Goal: Navigation & Orientation: Understand site structure

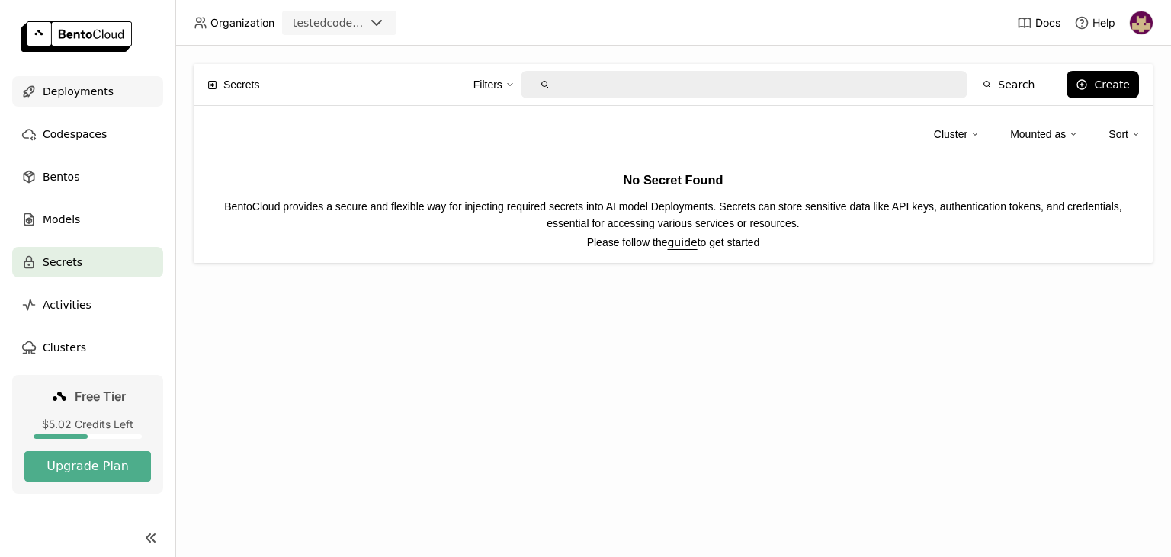
click at [104, 96] on div "Deployments" at bounding box center [87, 91] width 151 height 30
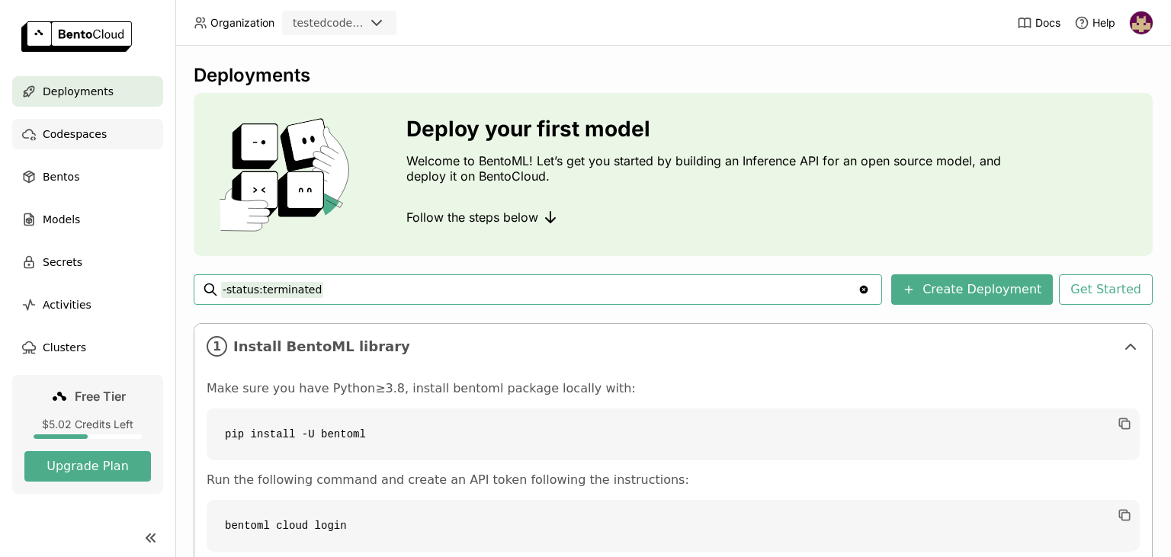
click at [102, 136] on div "Codespaces" at bounding box center [87, 134] width 151 height 30
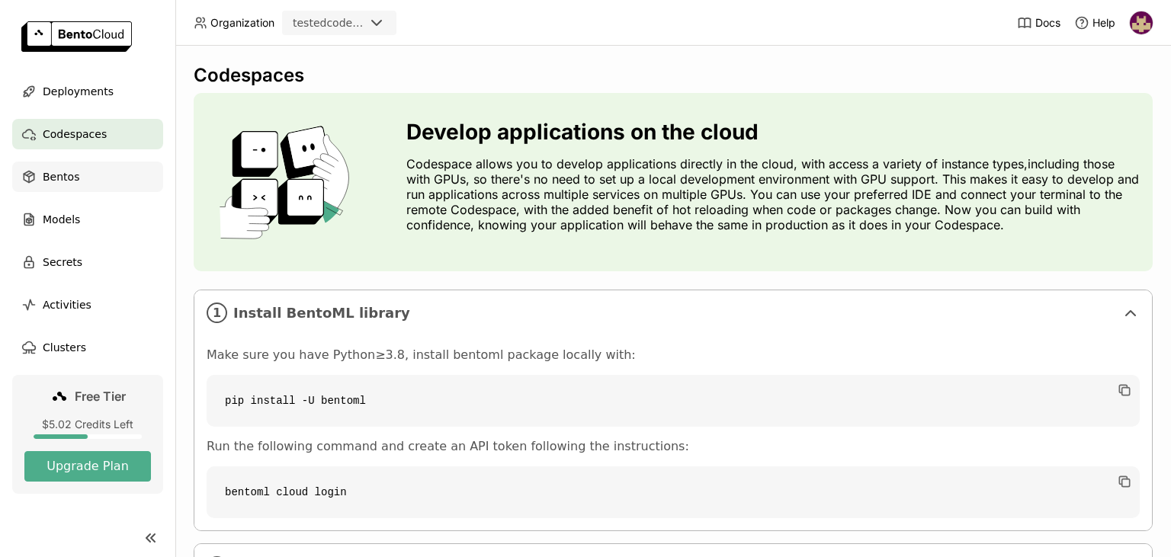
click at [82, 178] on div "Bentos" at bounding box center [87, 177] width 151 height 30
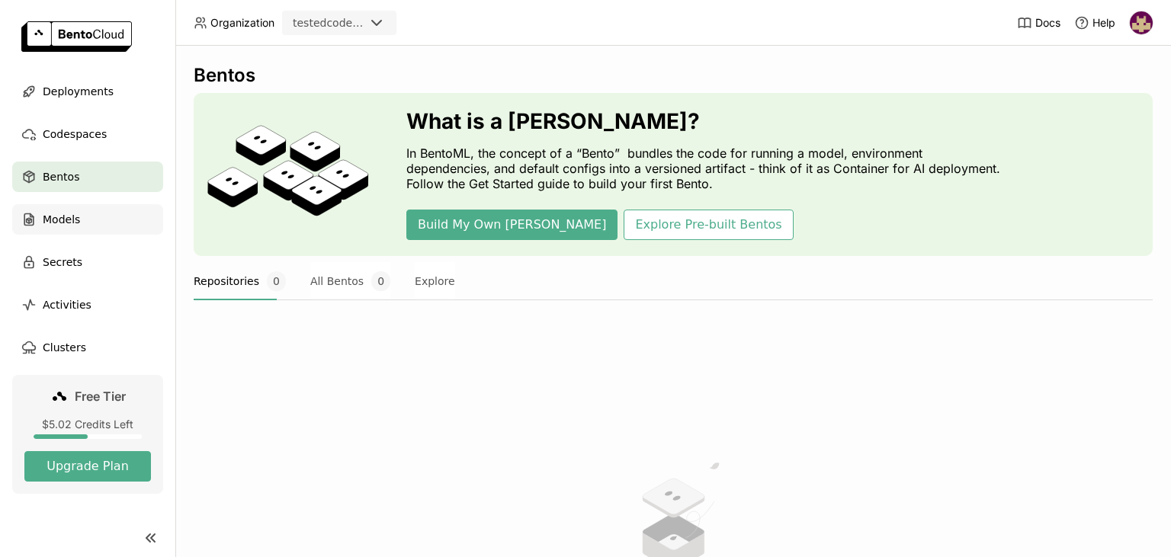
click at [88, 223] on div "Models" at bounding box center [87, 219] width 151 height 30
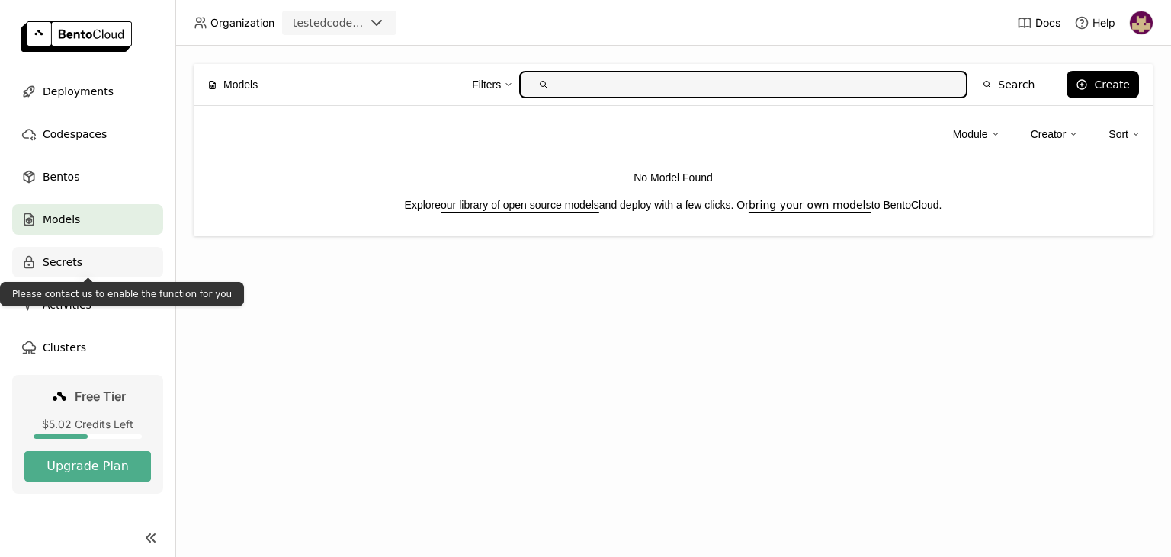
click at [96, 261] on div "Secrets" at bounding box center [87, 262] width 151 height 30
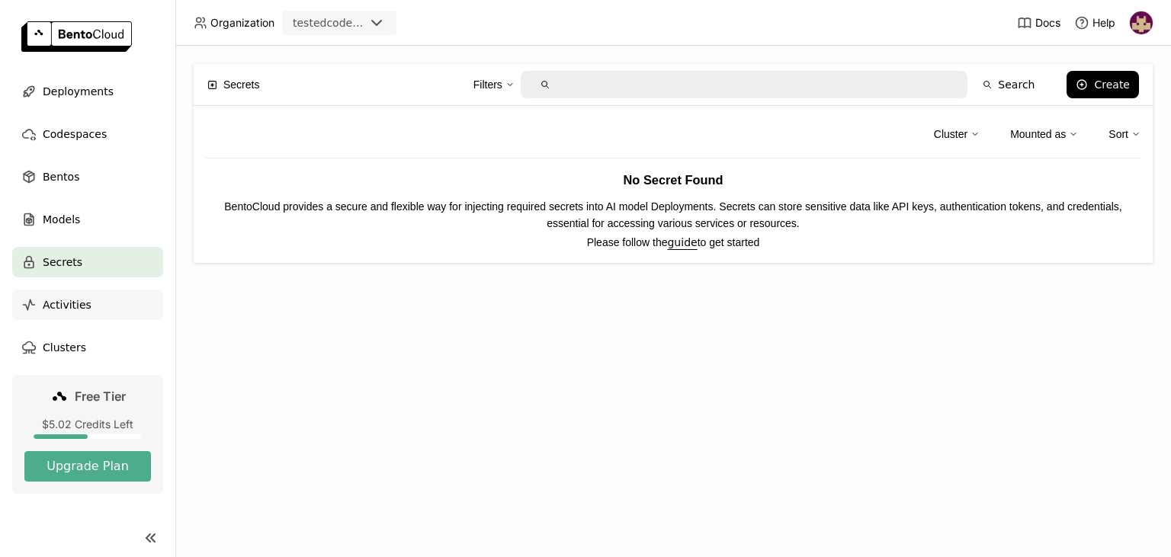
drag, startPoint x: 95, startPoint y: 302, endPoint x: 300, endPoint y: 330, distance: 207.8
click at [94, 302] on div "Activities" at bounding box center [87, 305] width 151 height 30
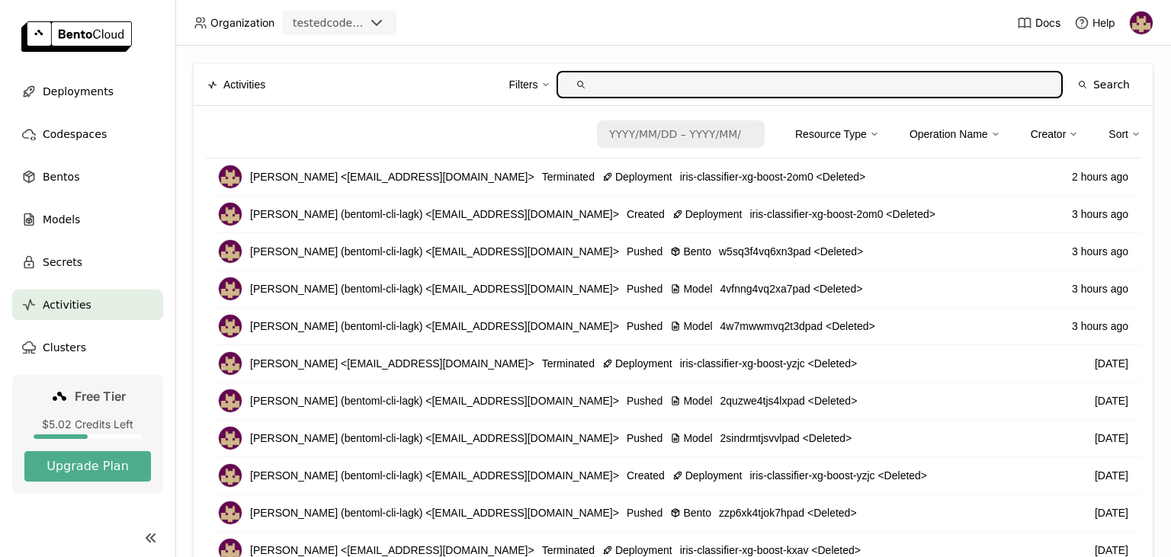
click at [1139, 22] on img at bounding box center [1141, 22] width 23 height 23
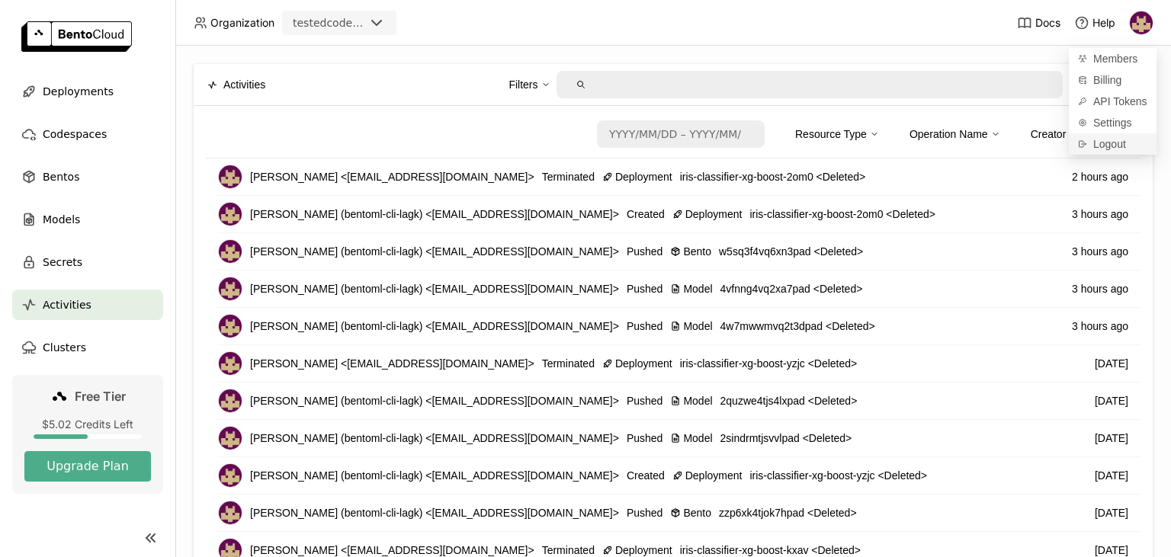
click at [1105, 145] on span "Logout" at bounding box center [1109, 144] width 33 height 14
